Goal: Information Seeking & Learning: Learn about a topic

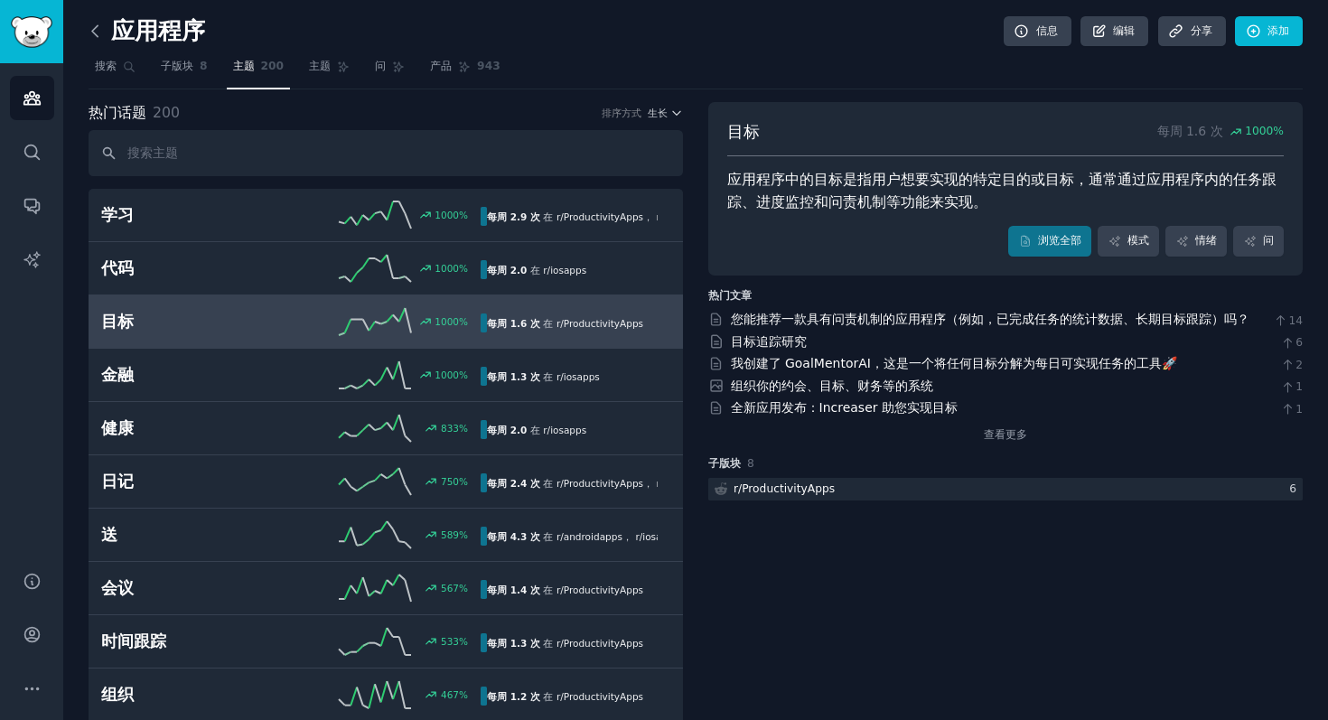
click at [102, 27] on icon at bounding box center [95, 31] width 19 height 19
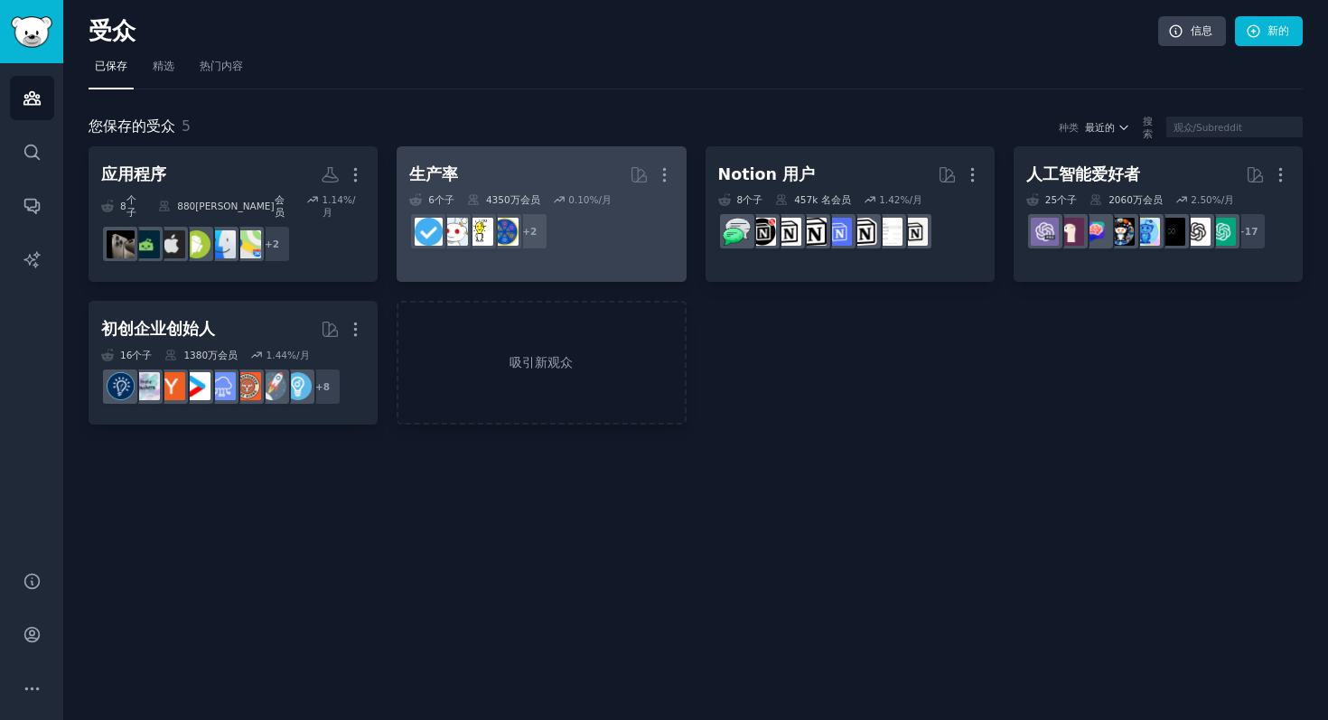
click at [496, 175] on h2 "生产率 更多的" at bounding box center [541, 175] width 264 height 32
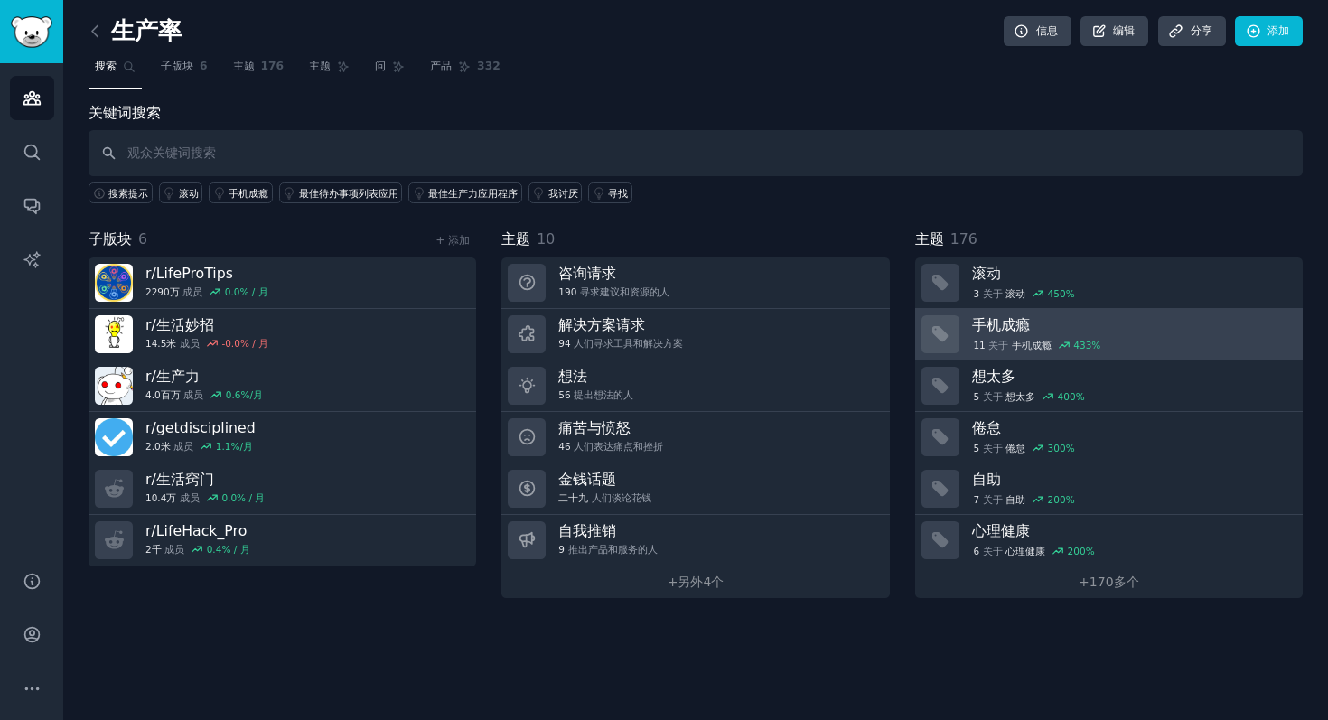
click at [1040, 342] on font "手机成瘾" at bounding box center [1031, 345] width 40 height 11
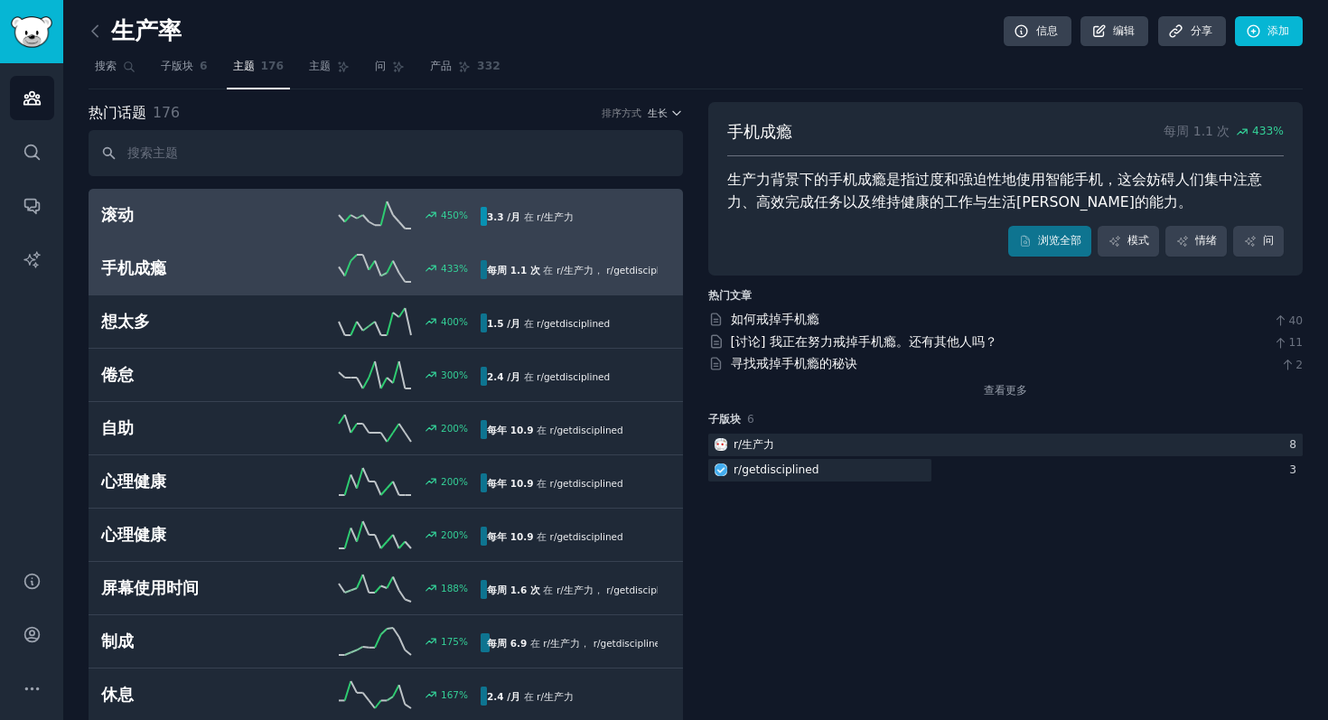
click at [278, 212] on h2 "滚动" at bounding box center [196, 215] width 190 height 23
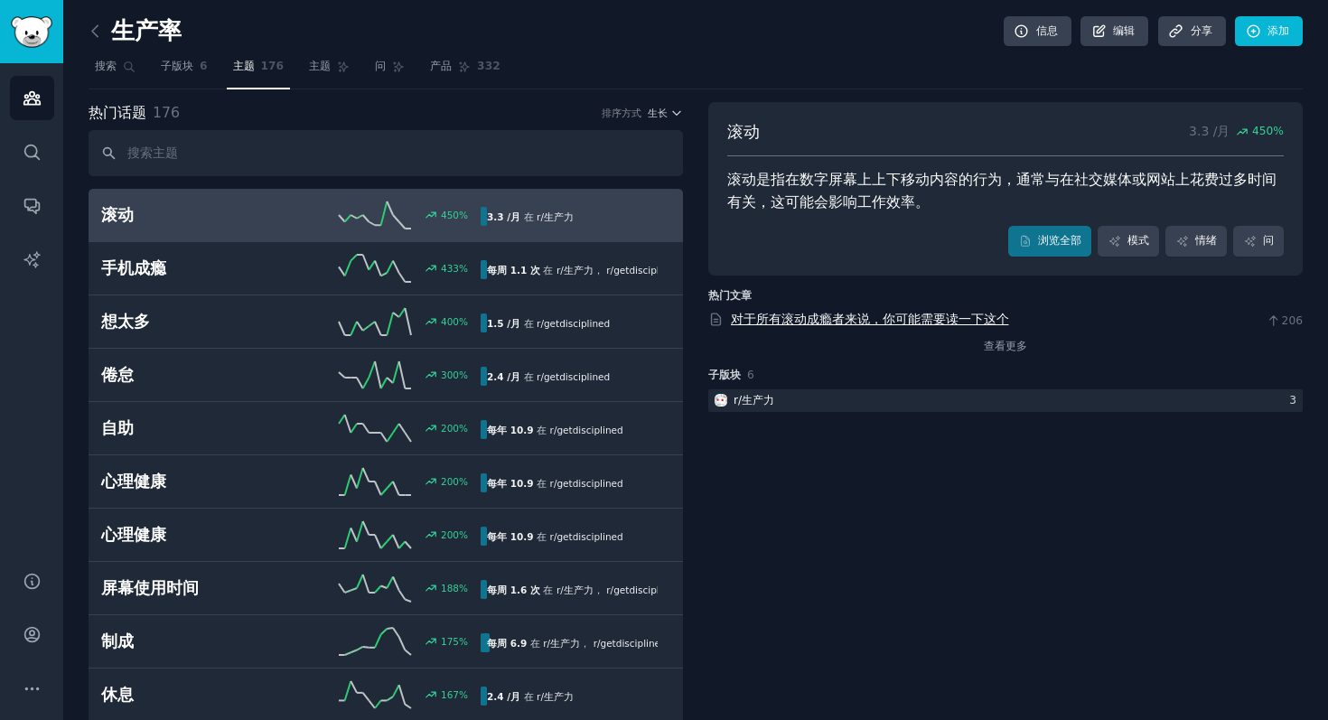
click at [860, 318] on font "对于所有滚动成瘾者来说，你可能需要读一下这个" at bounding box center [870, 319] width 278 height 14
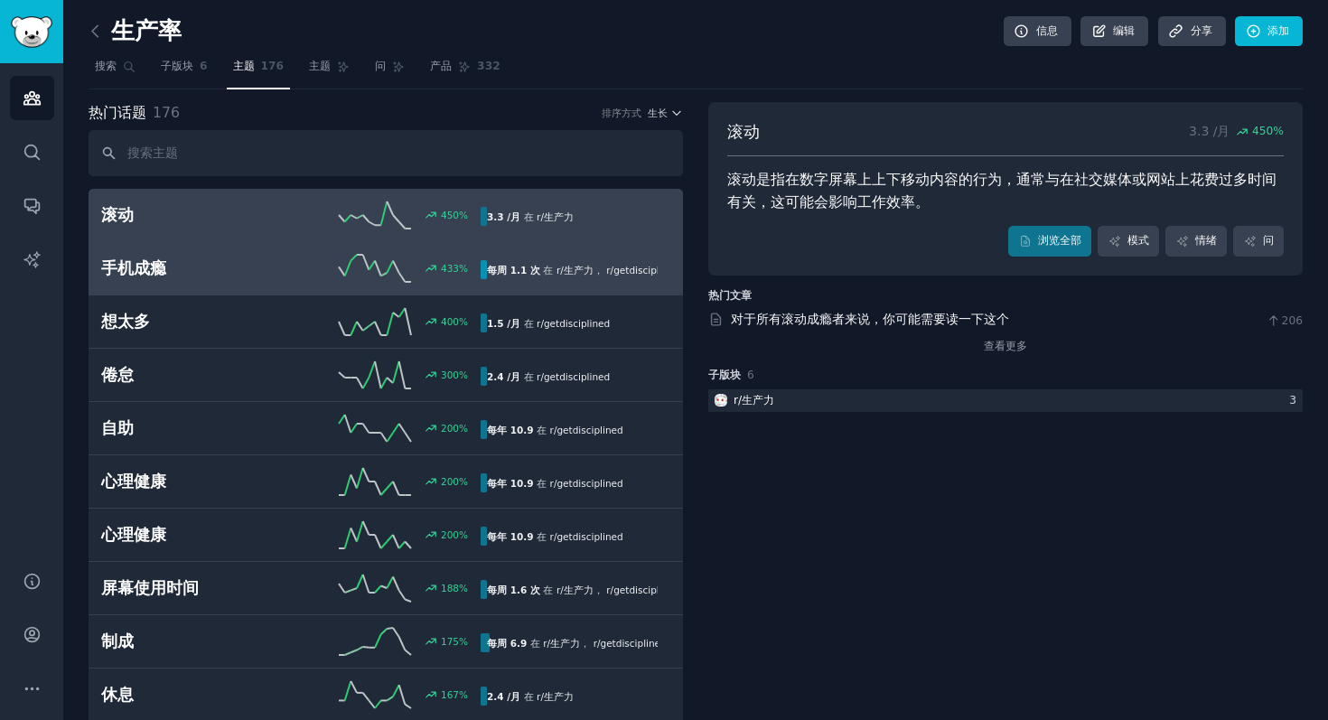
click at [296, 266] on div "433 %" at bounding box center [386, 268] width 190 height 27
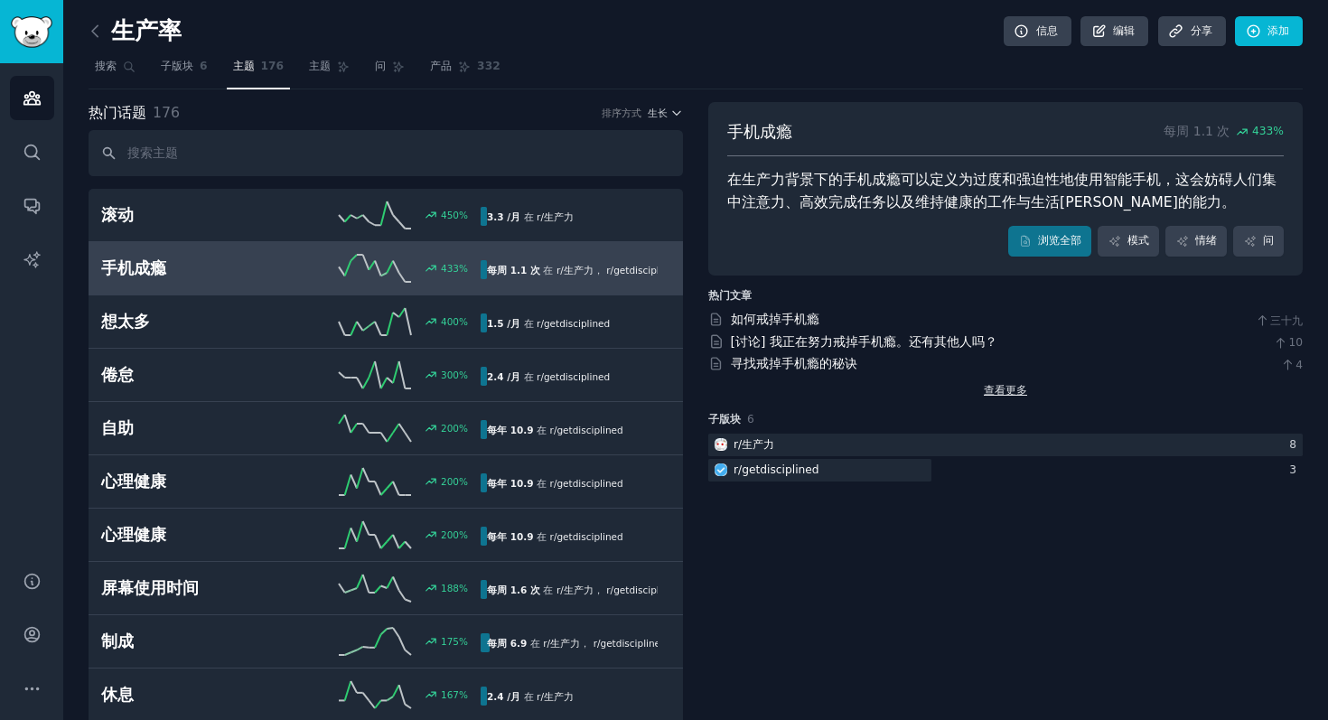
click at [996, 384] on font "查看更多" at bounding box center [1004, 390] width 43 height 13
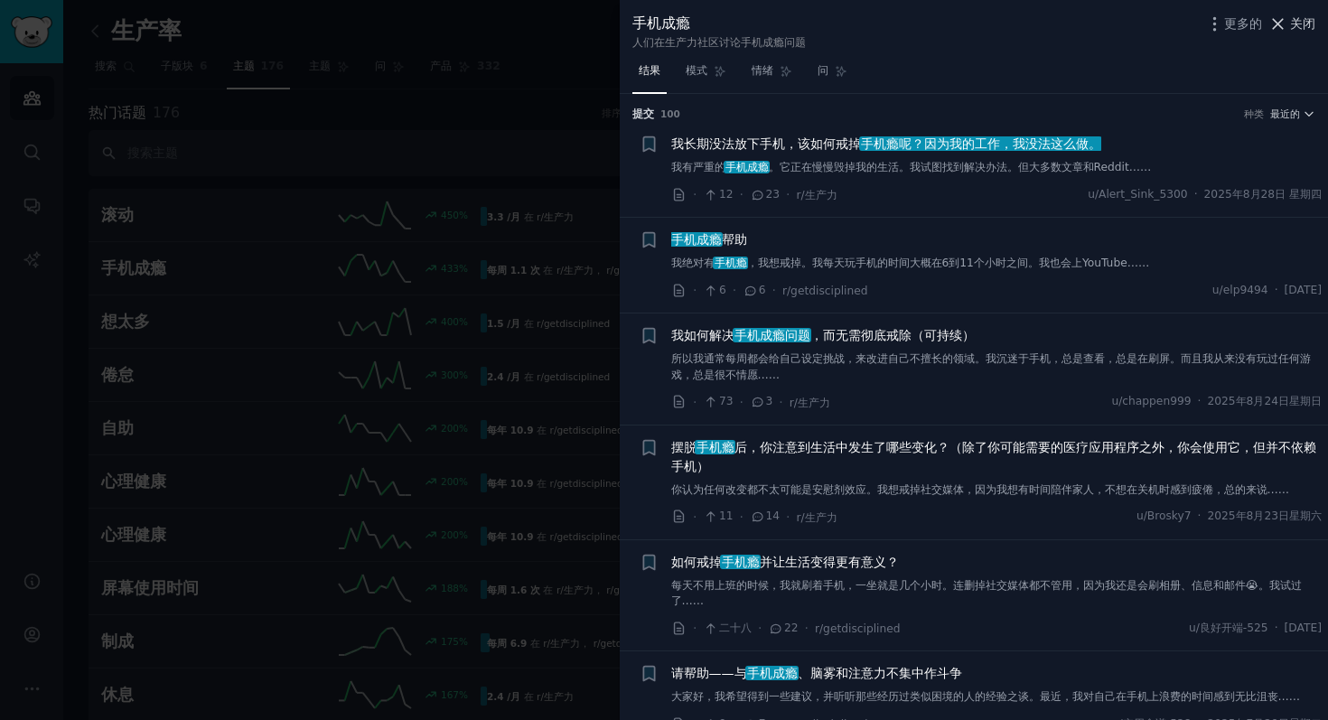
click at [1289, 22] on button "关闭" at bounding box center [1292, 23] width 48 height 19
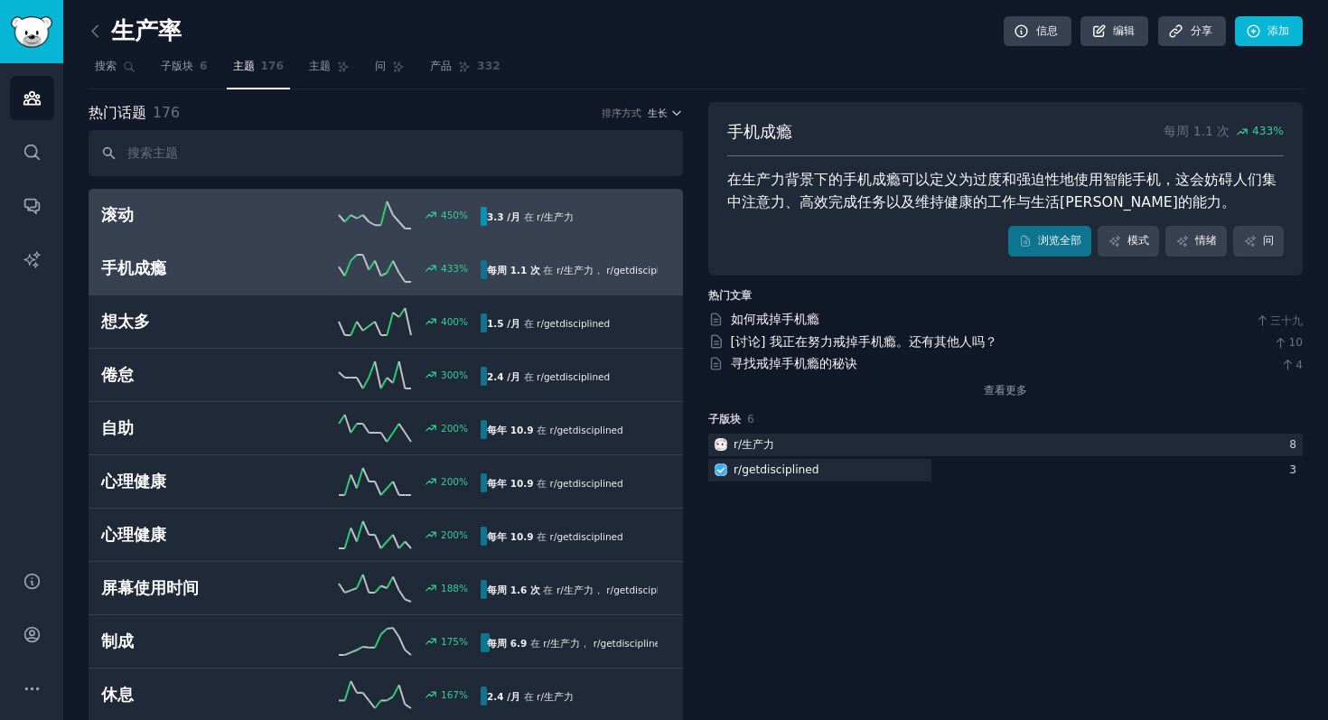
click at [223, 226] on div "滚动 450 % 3.3 /月 在 r/ 生产力" at bounding box center [385, 214] width 569 height 27
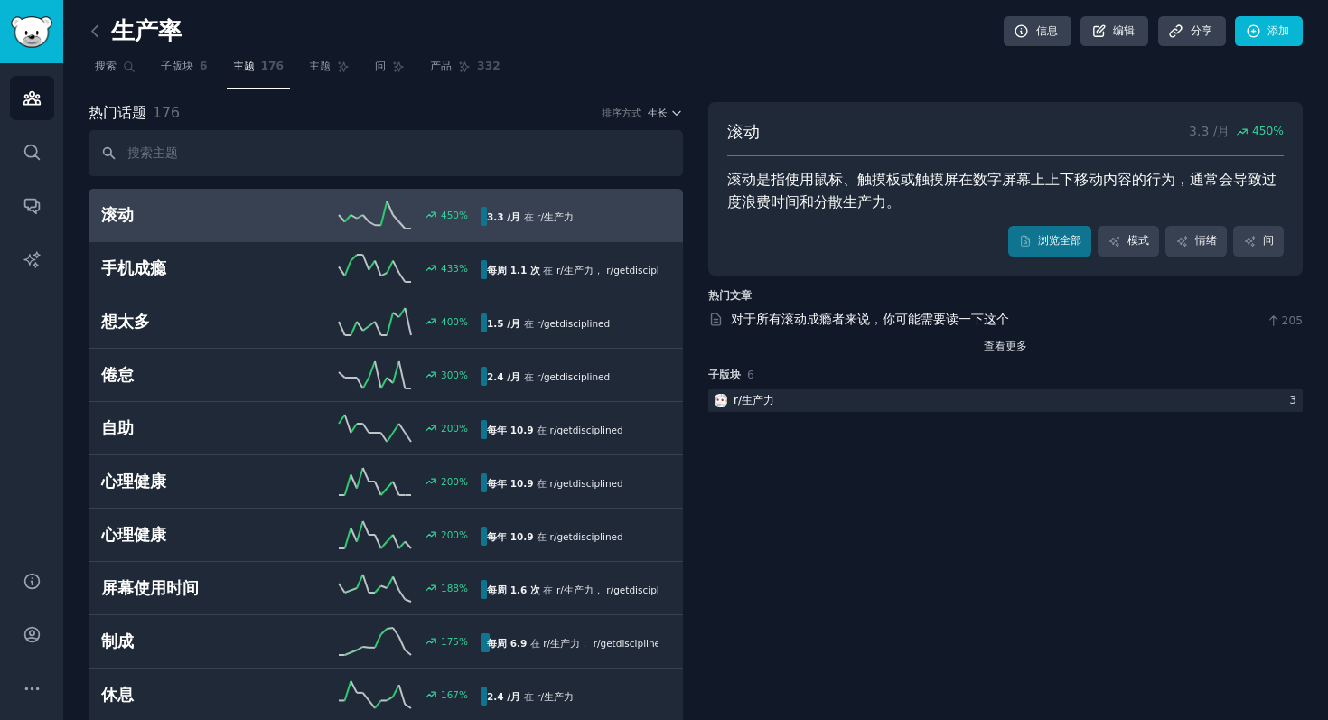
click at [999, 345] on font "查看更多" at bounding box center [1004, 346] width 43 height 13
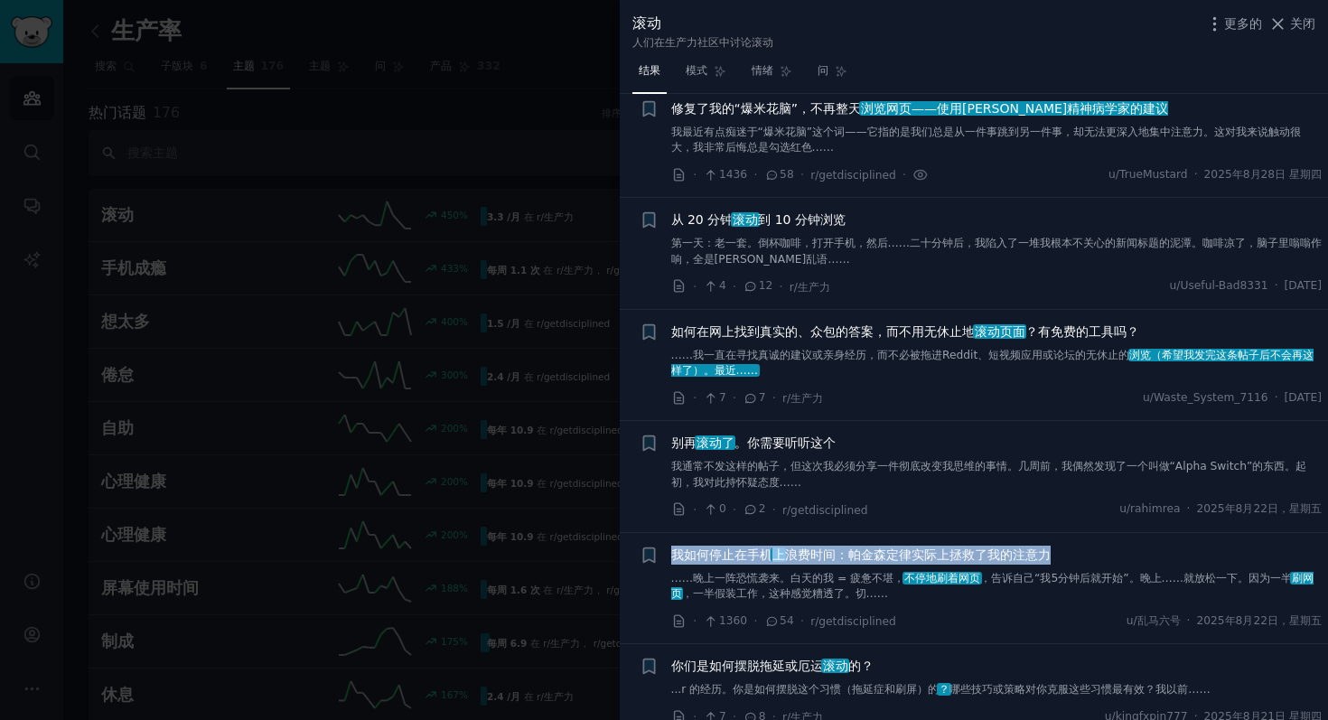
scroll to position [582, 0]
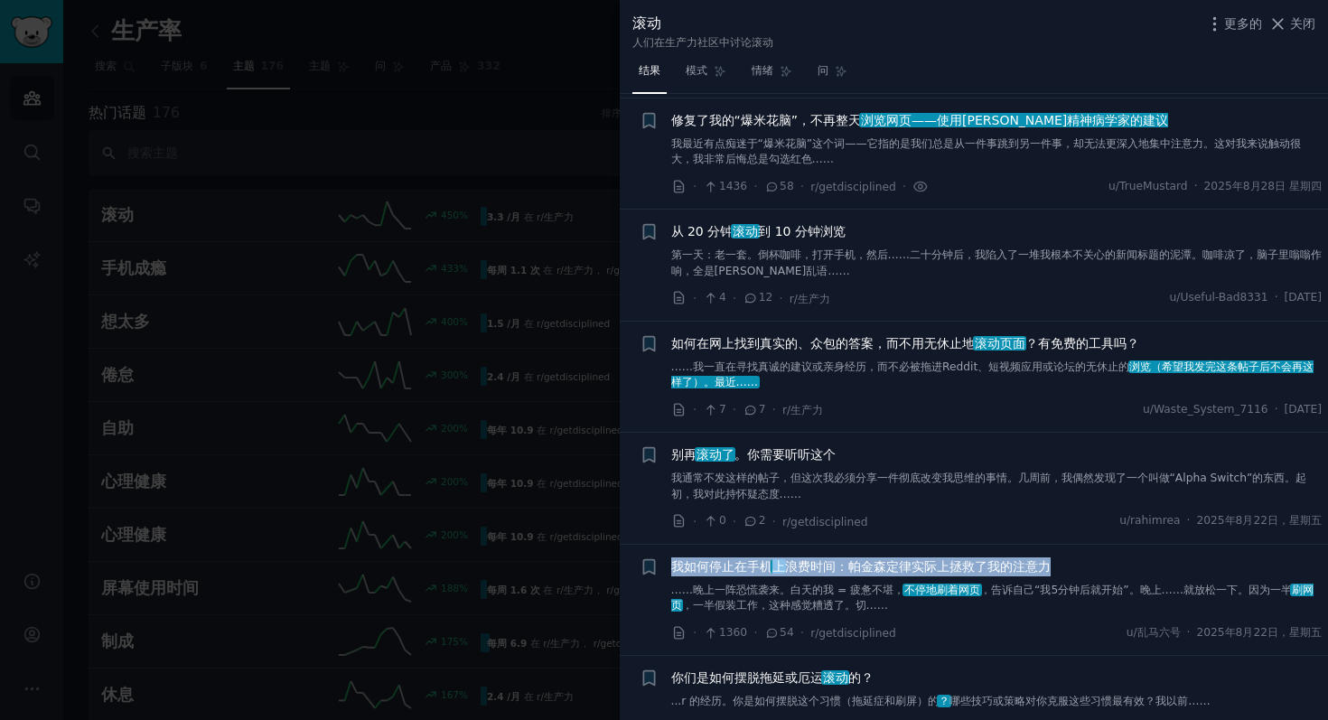
click at [912, 120] on font "浏览网页——使用斯坦福精神病学家的建议" at bounding box center [1014, 120] width 307 height 14
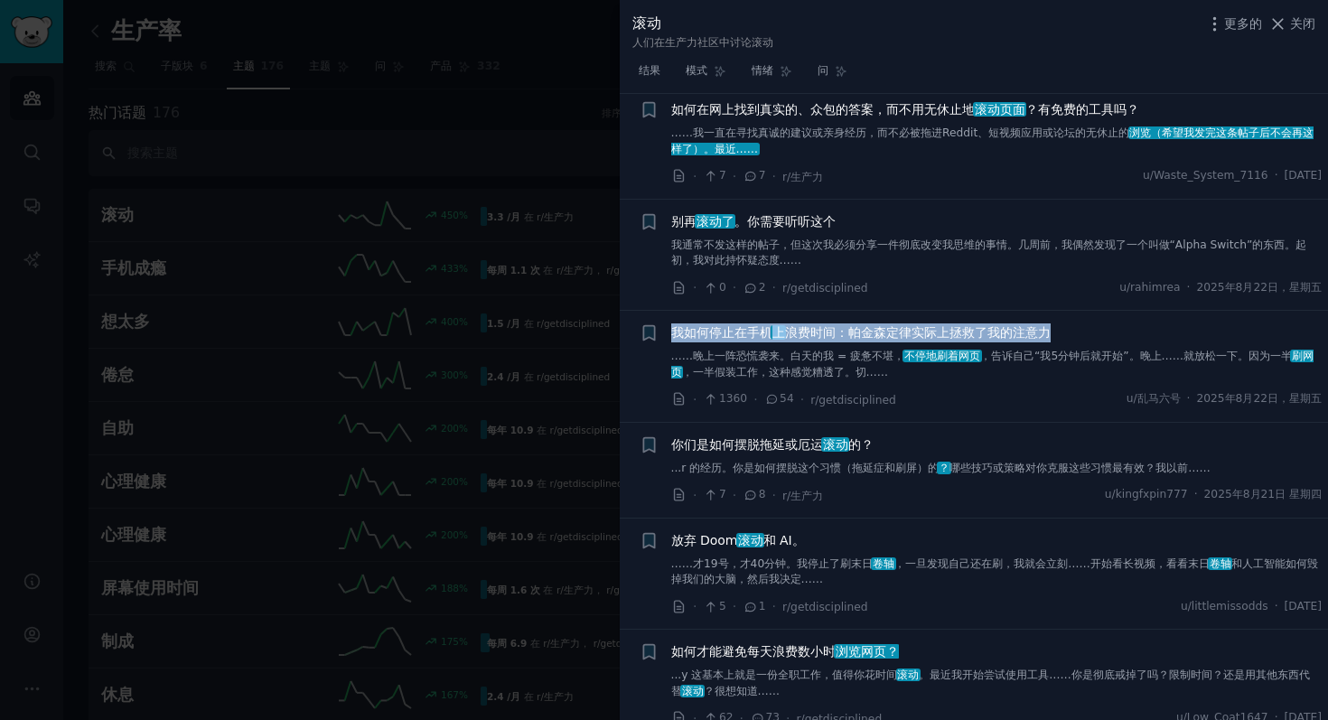
scroll to position [1630, 0]
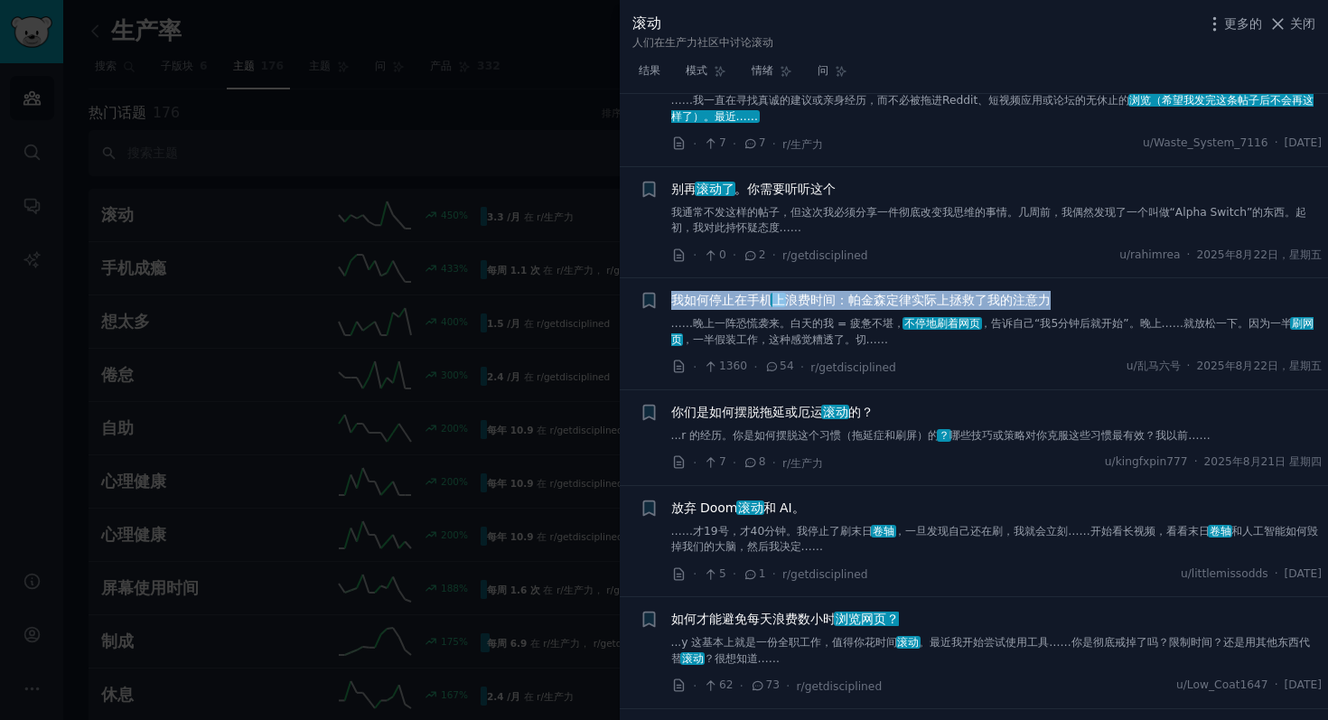
click at [816, 305] on font "浪费时间：帕金森定律实际上拯救了我的注意力" at bounding box center [918, 300] width 266 height 14
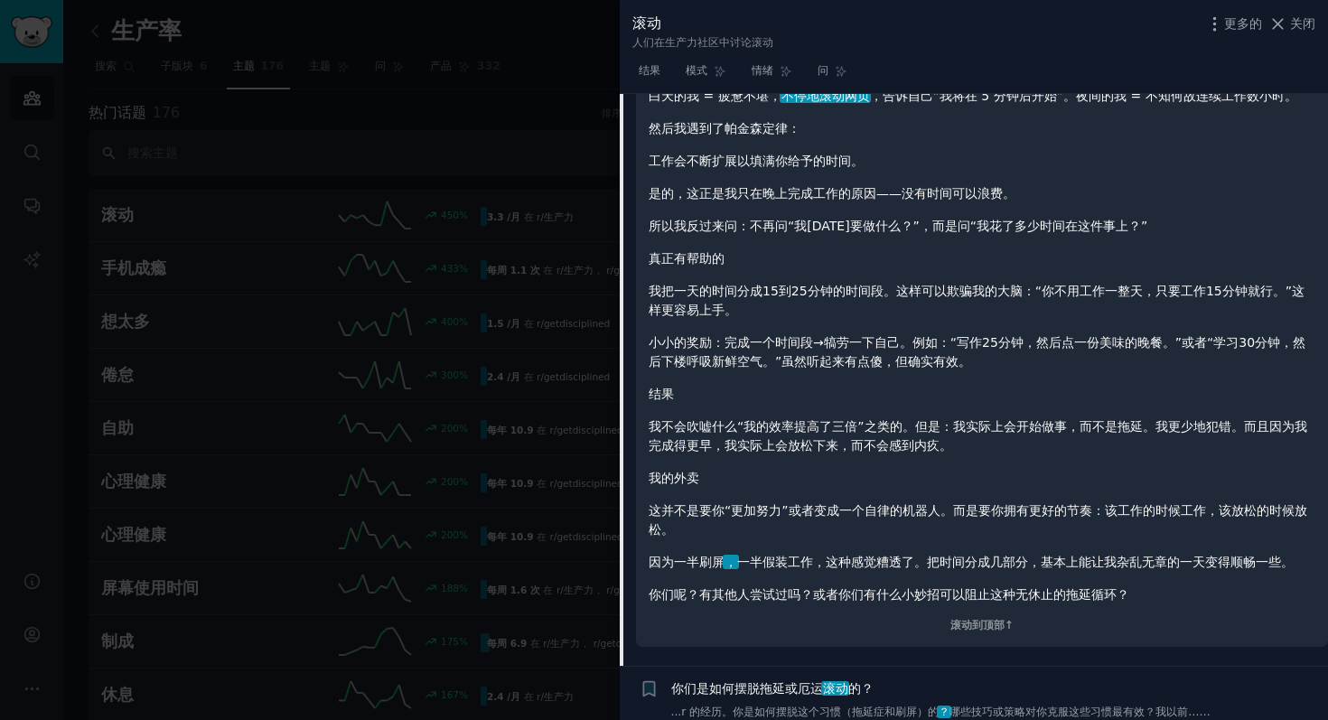
scroll to position [1306, 0]
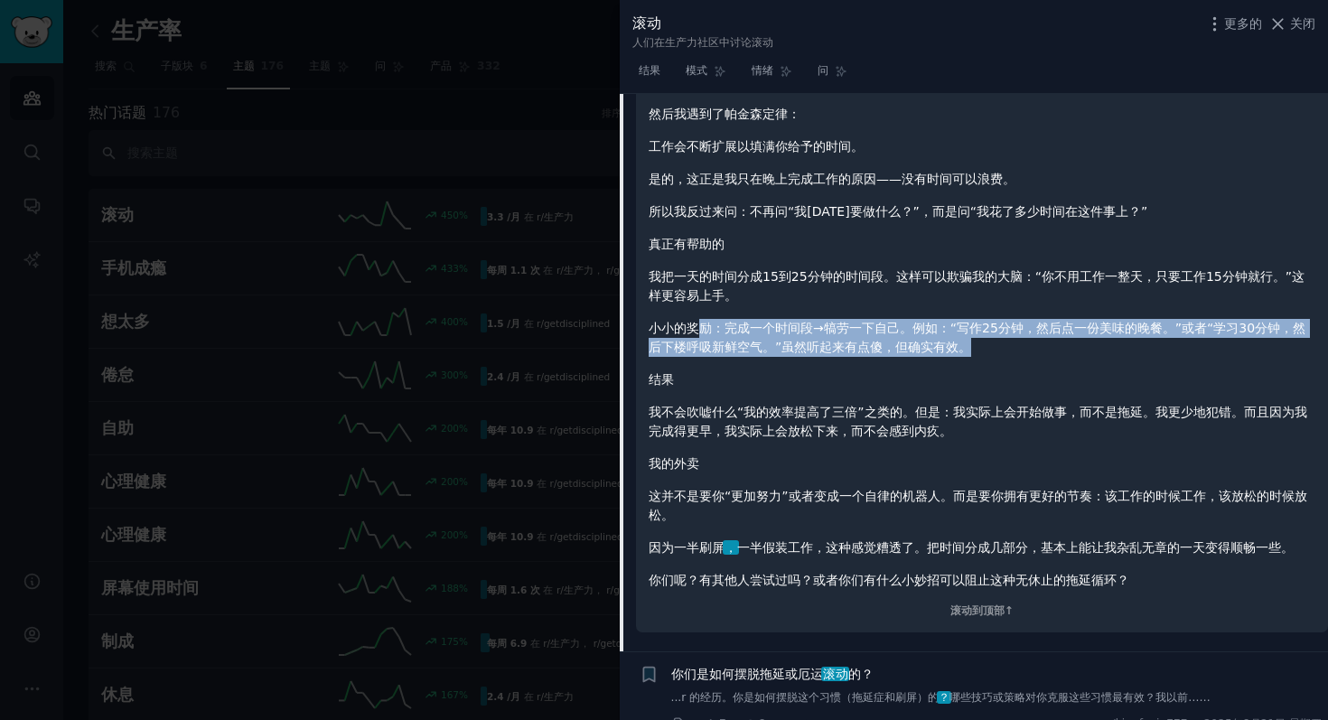
drag, startPoint x: 1085, startPoint y: 348, endPoint x: 704, endPoint y: 337, distance: 380.4
click at [704, 337] on p "小小的奖励：完成一个时间段→犒劳一下自己。例如：“写作25分钟，然后点一份美味的晚餐。”或者“学习30分钟，然后下楼呼吸新鲜空气。”虽然听起来有点傻，但确实有…" at bounding box center [981, 338] width 666 height 38
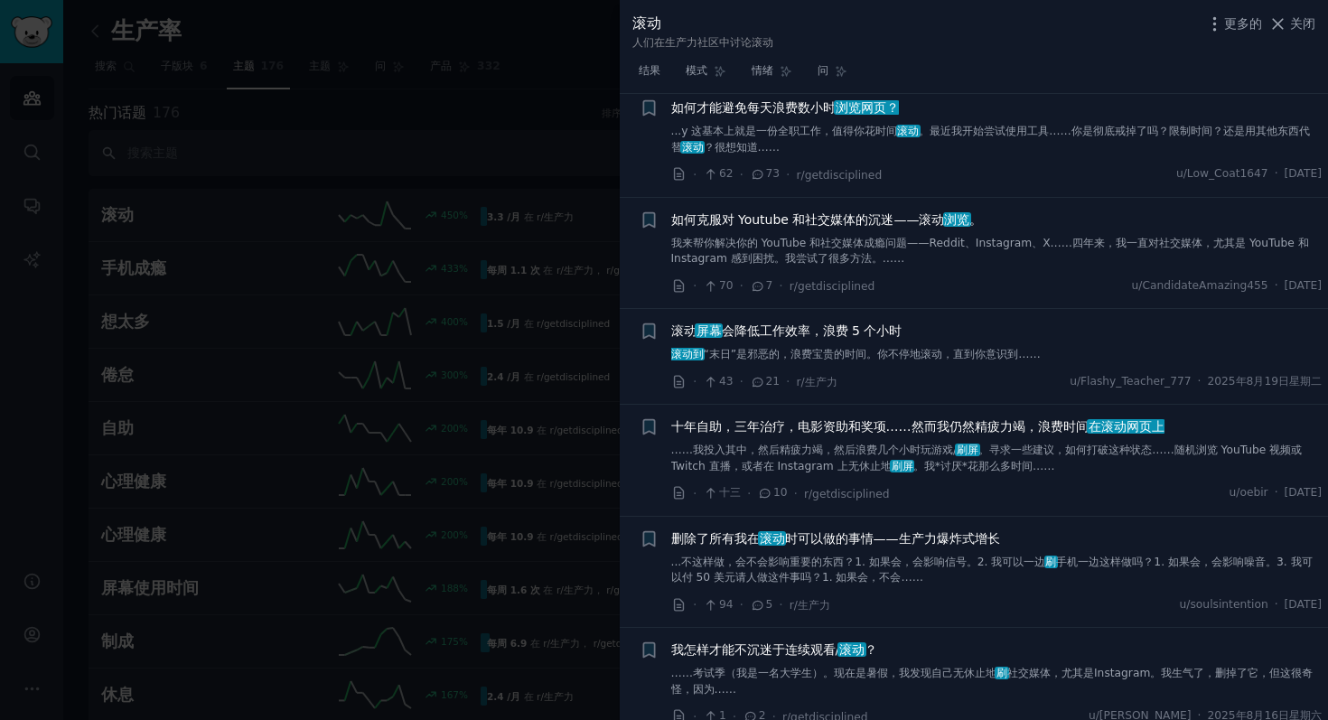
scroll to position [2109, 0]
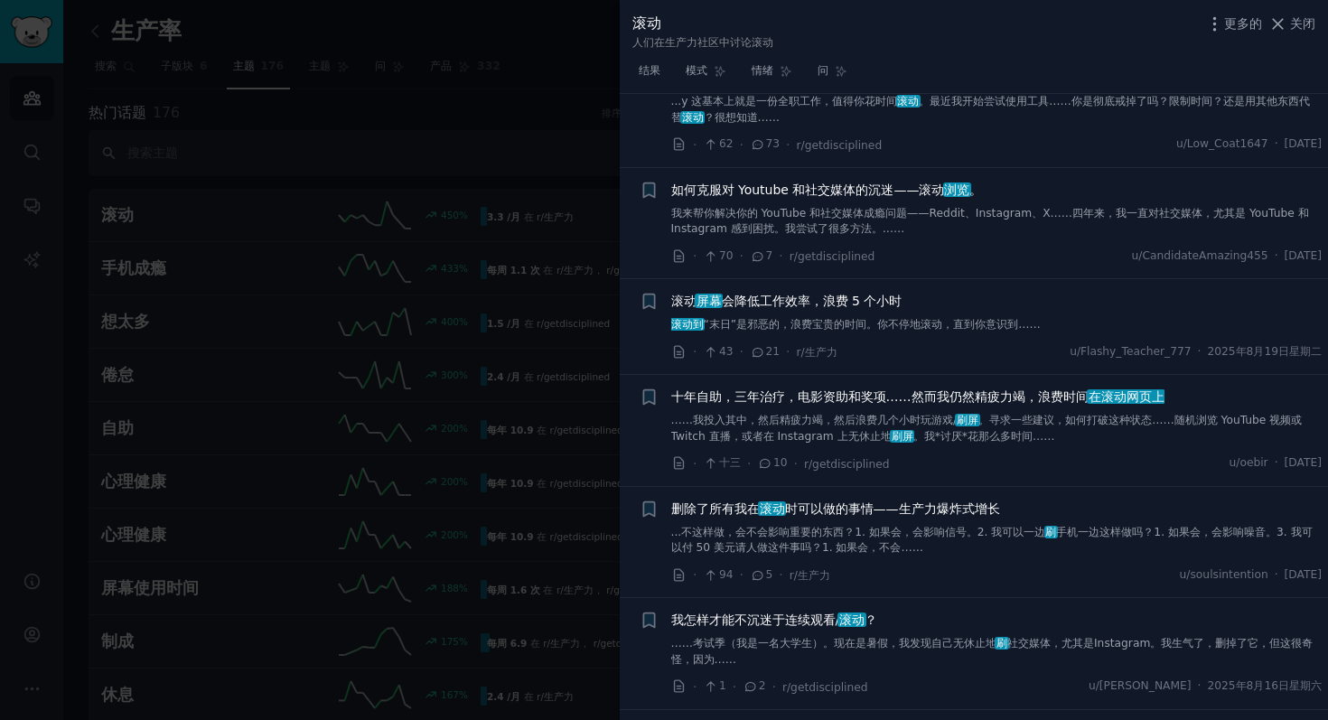
click at [806, 210] on font "我来帮你解决你的 YouTube 和社交媒体成瘾问题——Reddit、Instagram、X……四年来，我一直对社交媒体，尤其是 YouTube 和 Inst…" at bounding box center [990, 221] width 638 height 29
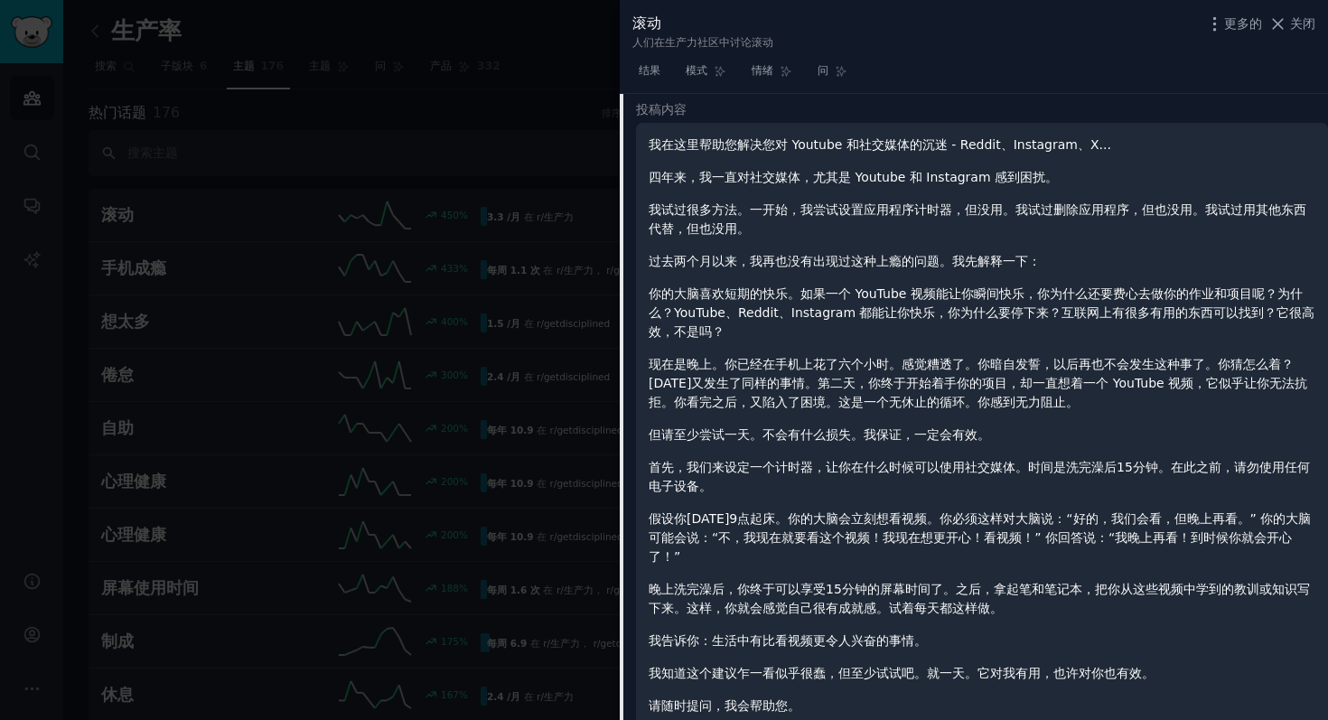
scroll to position [1663, 0]
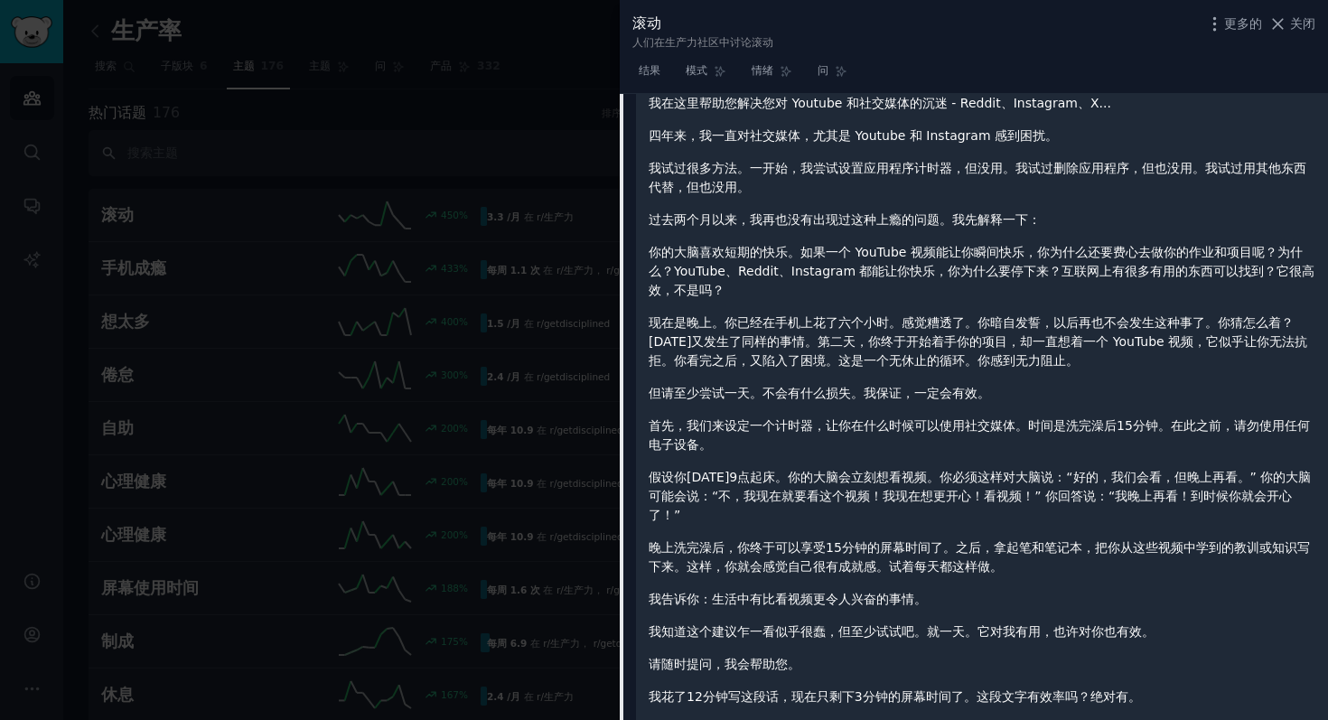
click at [792, 306] on div "我在这里帮助您解决您对 Youtube 和社交媒体的沉迷 - Reddit、Instagram、X... 四年来，我一直对社交媒体，尤其是 Youtube 和…" at bounding box center [981, 400] width 666 height 612
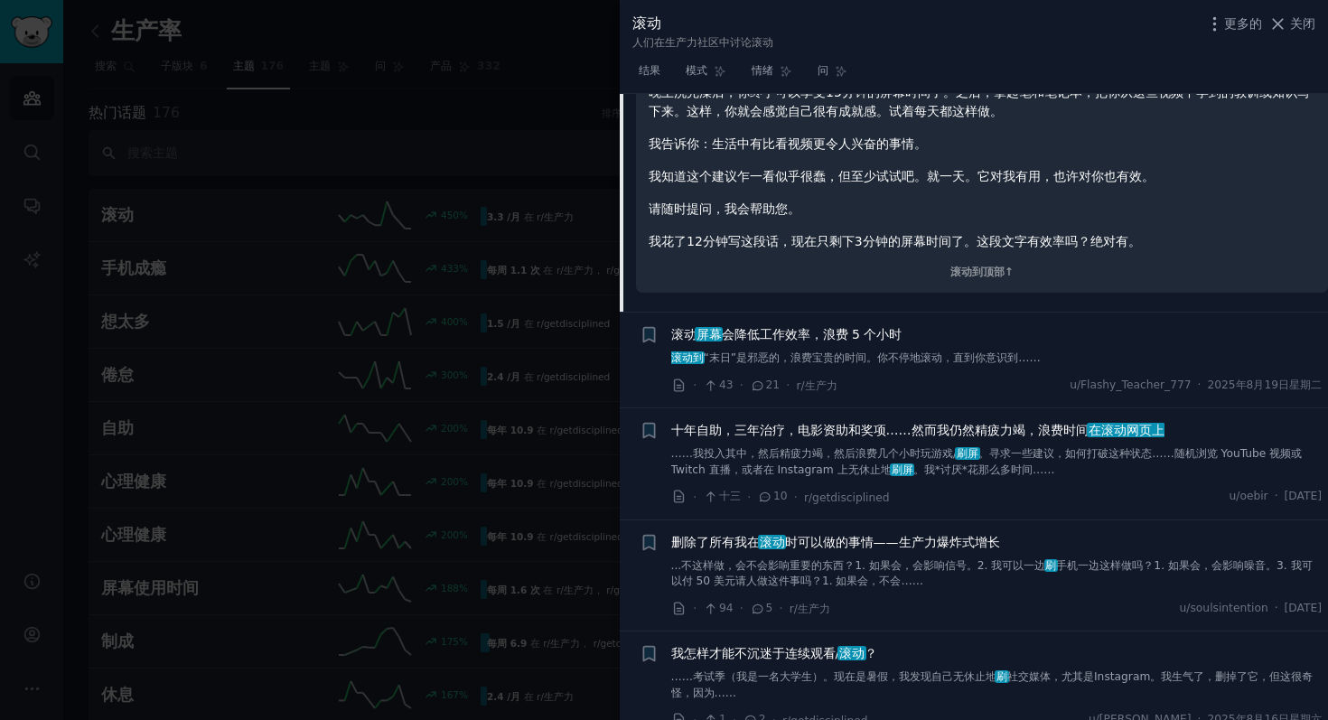
scroll to position [0, 0]
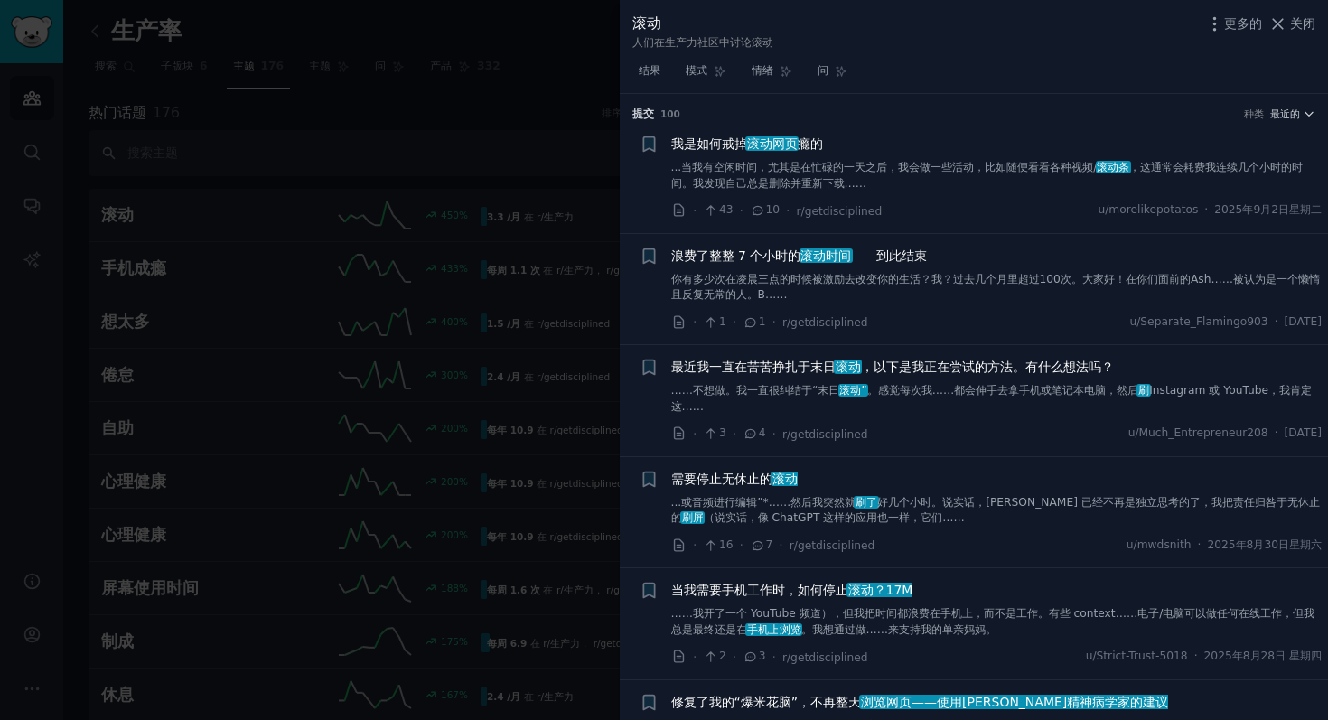
click at [831, 182] on font "，这通常会耗费我连续几个小时的时间。我发现自己总是删除并重新下载……" at bounding box center [987, 175] width 632 height 29
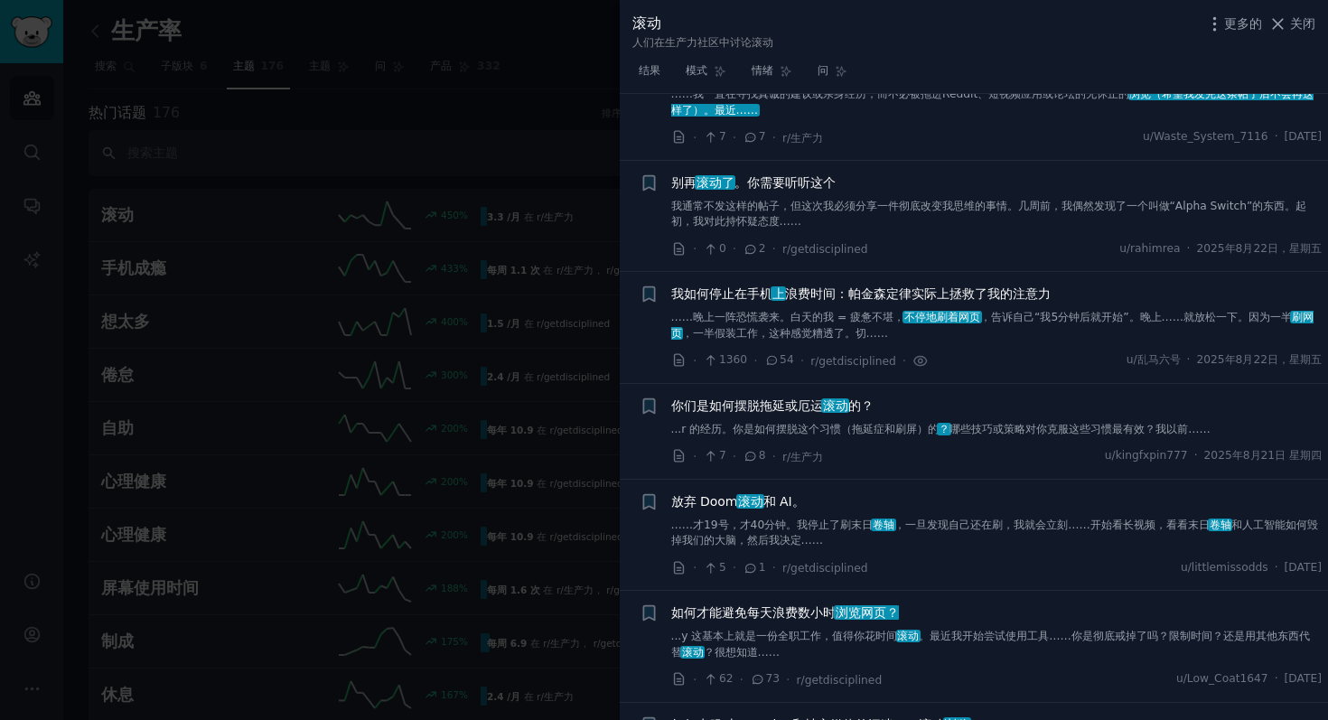
scroll to position [1228, 0]
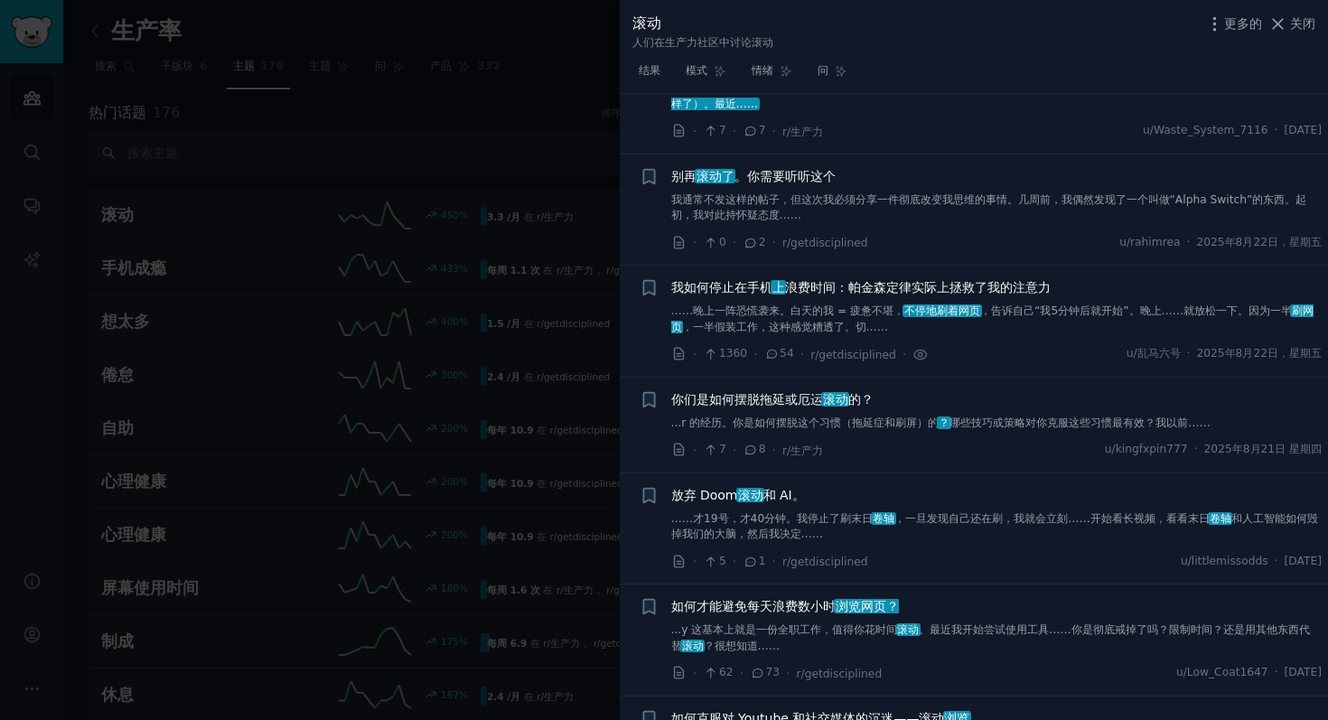
click at [1274, 339] on div "我如何停止在手机 上 浪费时间：帕金森定律实际上拯救了我的注意力 ……晚上一阵恐慌袭来。白天的我 = 疲惫不堪， 不停地刷着网页 ，告诉自己“我5分钟后就开始…" at bounding box center [996, 321] width 651 height 86
click at [1037, 329] on link "……晚上一阵恐慌袭来。白天的我 = 疲惫不堪， 不停地刷着网页 ，告诉自己“我5分钟后就开始”。晚上……就放松一下。因为一半 刷网页 ，一半假装工作，这种感觉…" at bounding box center [996, 319] width 651 height 32
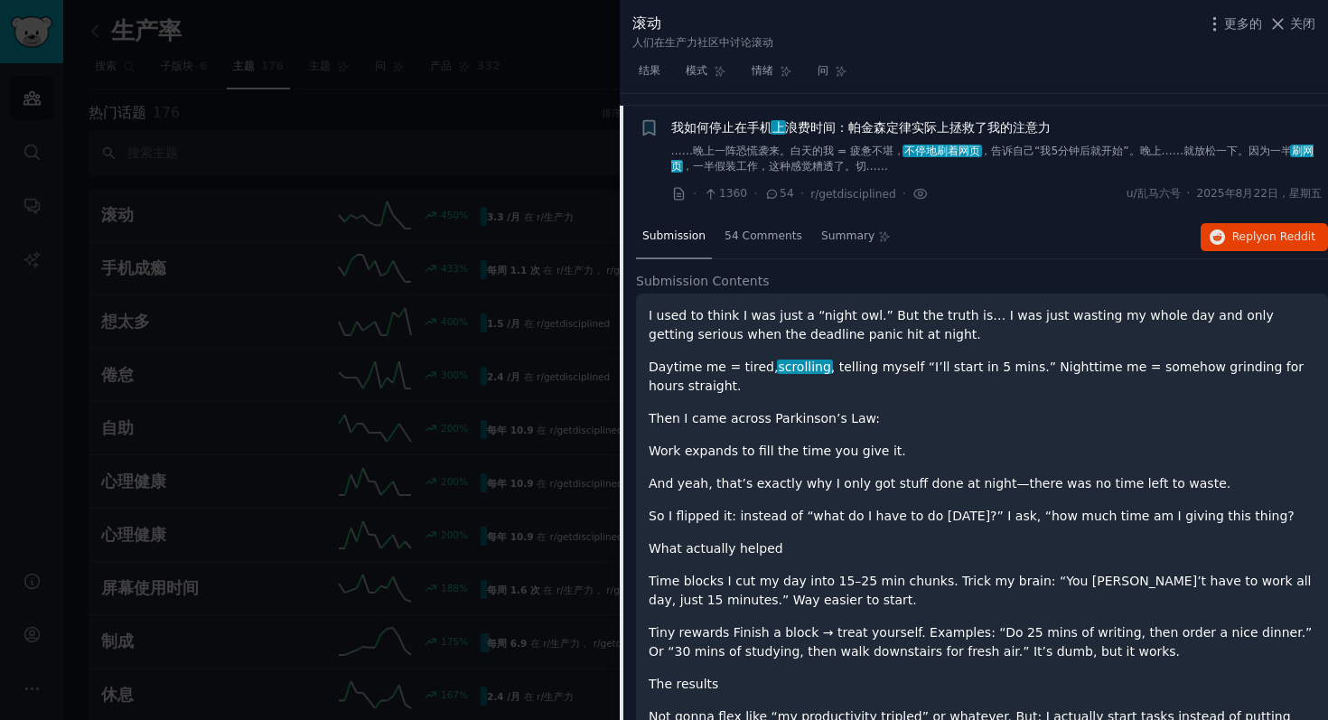
scroll to position [1032, 0]
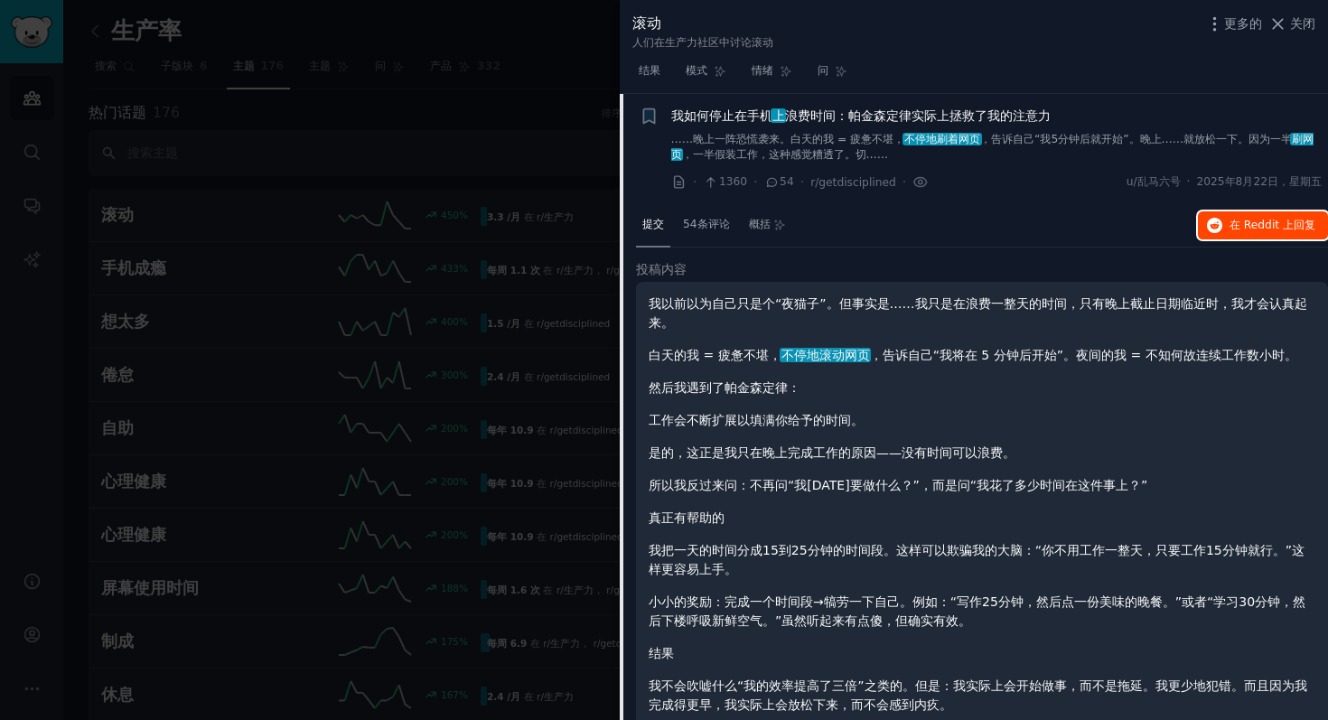
click at [1266, 235] on button "在 Reddit 上 回复" at bounding box center [1262, 225] width 130 height 29
